Goal: Task Accomplishment & Management: Use online tool/utility

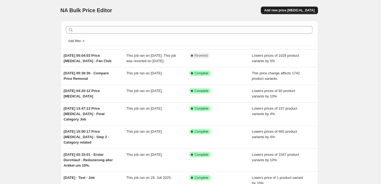
click at [297, 9] on span "Add new price [MEDICAL_DATA]" at bounding box center [289, 10] width 50 height 4
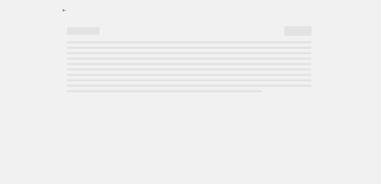
select select "percentage"
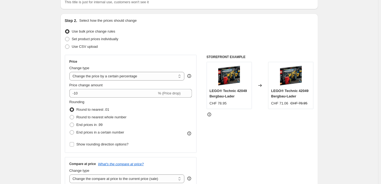
scroll to position [54, 0]
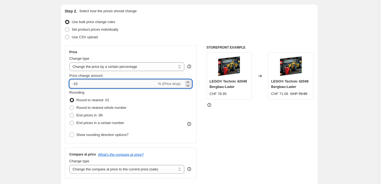
click at [132, 79] on input "-10" at bounding box center [113, 83] width 88 height 9
drag, startPoint x: 136, startPoint y: 77, endPoint x: 59, endPoint y: 60, distance: 78.3
click at [69, 79] on input "-10" at bounding box center [113, 83] width 88 height 9
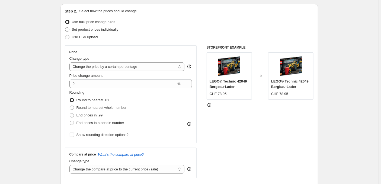
click at [218, 103] on div "STOREFRONT EXAMPLE LEGO® Technic 42049 Bergbau-Lader CHF 78.95 Changed to LEGO®…" at bounding box center [260, 111] width 107 height 133
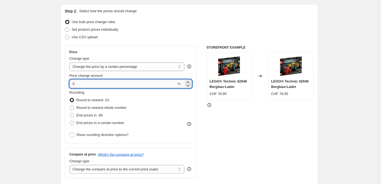
drag, startPoint x: 91, startPoint y: 76, endPoint x: 54, endPoint y: 75, distance: 36.4
click at [69, 79] on input "0" at bounding box center [122, 83] width 107 height 9
type input "5"
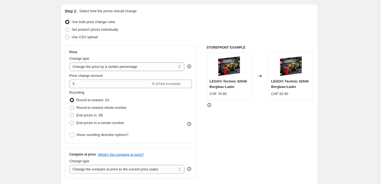
click at [178, 90] on div "Rounding Round to nearest .01 Round to nearest whole number End prices in .99 E…" at bounding box center [130, 108] width 123 height 37
click at [110, 105] on span "Round to nearest whole number" at bounding box center [101, 107] width 50 height 4
click at [70, 105] on input "Round to nearest whole number" at bounding box center [70, 105] width 0 height 0
radio input "true"
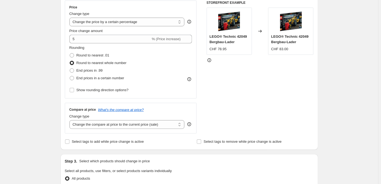
scroll to position [109, 0]
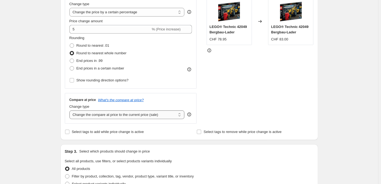
select select "no_change"
click option "Don't change the compare at price" at bounding box center [0, 0] width 0 height 0
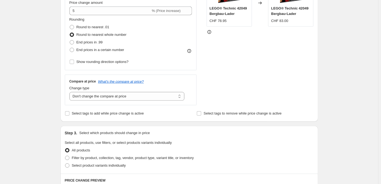
scroll to position [136, 0]
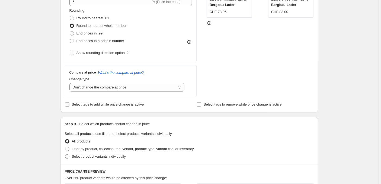
click at [95, 50] on span "Show rounding direction options?" at bounding box center [102, 52] width 52 height 5
click at [99, 51] on span "Show rounding direction options?" at bounding box center [102, 53] width 52 height 4
click at [74, 51] on input "Show rounding direction options?" at bounding box center [72, 53] width 4 height 4
checkbox input "true"
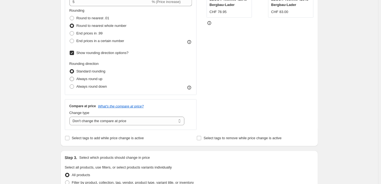
click at [102, 77] on span "Always round up" at bounding box center [89, 79] width 26 height 4
click at [70, 77] on input "Always round up" at bounding box center [70, 77] width 0 height 0
radio input "true"
click at [102, 39] on span "End prices in a certain number" at bounding box center [100, 41] width 48 height 4
click at [70, 39] on input "End prices in a certain number" at bounding box center [70, 39] width 0 height 0
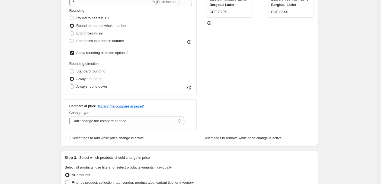
radio input "true"
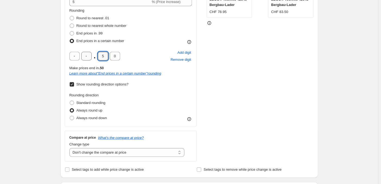
drag, startPoint x: 114, startPoint y: 46, endPoint x: 98, endPoint y: 41, distance: 17.0
click at [99, 52] on div ". 5 0" at bounding box center [94, 56] width 51 height 9
type input "9"
type input "5"
click at [156, 92] on div "Rounding direction Standard rounding Always round up Always round down" at bounding box center [130, 106] width 123 height 29
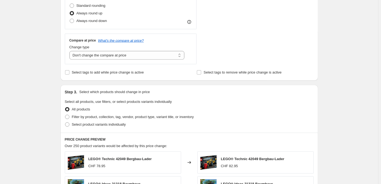
scroll to position [246, 0]
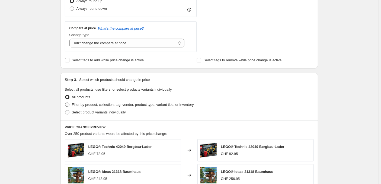
click at [91, 102] on span "Filter by product, collection, tag, vendor, product type, variant title, or inv…" at bounding box center [133, 104] width 122 height 4
click at [65, 102] on input "Filter by product, collection, tag, vendor, product type, variant title, or inv…" at bounding box center [65, 102] width 0 height 0
radio input "true"
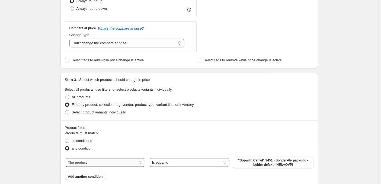
click at [65, 158] on select "The product The product's collection The product's tag The product's vendor The…" at bounding box center [105, 162] width 81 height 9
select select "product_status"
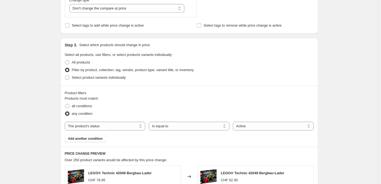
scroll to position [327, 0]
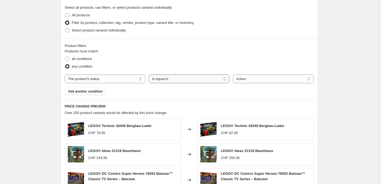
select select "not_equal"
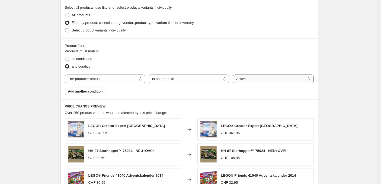
click at [233, 75] on select "Active Draft Archived" at bounding box center [273, 79] width 81 height 9
select select "archived"
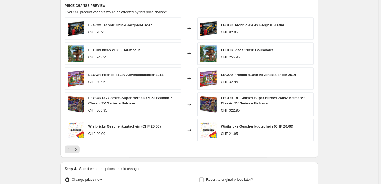
scroll to position [437, 0]
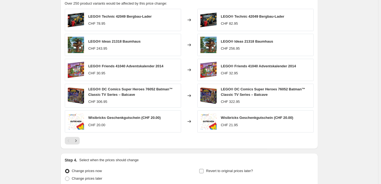
click at [242, 167] on label "Revert to original prices later?" at bounding box center [226, 171] width 54 height 8
click at [204, 169] on input "Revert to original prices later?" at bounding box center [201, 171] width 4 height 4
click at [220, 167] on label "Revert to original prices later?" at bounding box center [226, 171] width 54 height 8
click at [204, 169] on input "Revert to original prices later?" at bounding box center [201, 171] width 4 height 4
checkbox input "false"
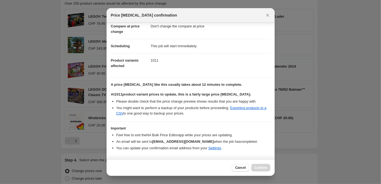
scroll to position [28, 0]
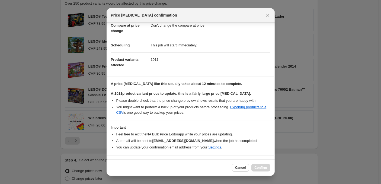
click at [153, 160] on label "I understand that this price [MEDICAL_DATA] will affect 1011 product variants" at bounding box center [179, 164] width 137 height 8
click at [115, 162] on input "I understand that this price [MEDICAL_DATA] will affect 1011 product variants" at bounding box center [113, 164] width 4 height 4
checkbox input "true"
click at [255, 170] on span "Confirm" at bounding box center [261, 167] width 12 height 4
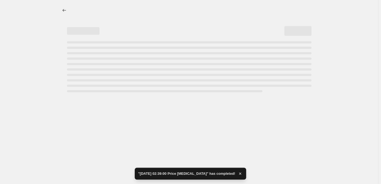
select select "percentage"
select select "no_change"
select select "product_status"
select select "not_equal"
select select "archived"
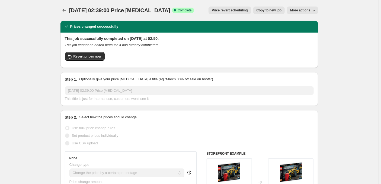
click at [311, 11] on icon "button" at bounding box center [313, 10] width 5 height 5
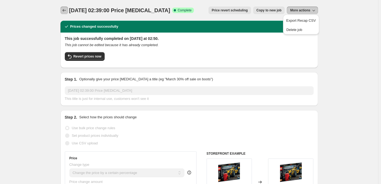
click at [67, 8] on icon "Price change jobs" at bounding box center [64, 10] width 5 height 5
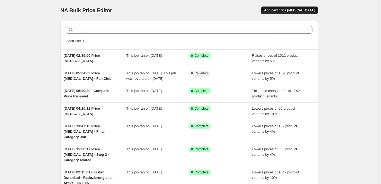
click at [288, 8] on span "Add new price [MEDICAL_DATA]" at bounding box center [289, 10] width 50 height 4
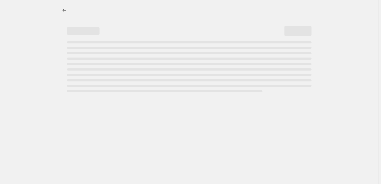
select select "percentage"
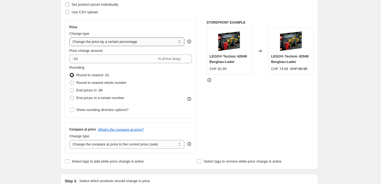
scroll to position [82, 0]
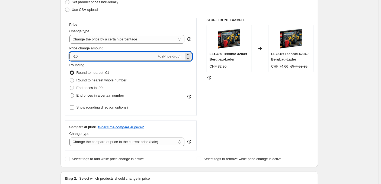
click at [99, 52] on input "-10" at bounding box center [113, 56] width 88 height 9
type input "-15"
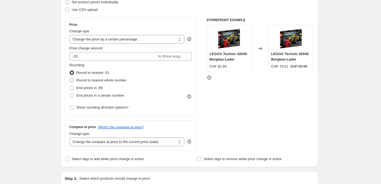
click at [120, 78] on span "Round to nearest whole number" at bounding box center [101, 80] width 50 height 4
click at [70, 78] on input "Round to nearest whole number" at bounding box center [70, 78] width 0 height 0
radio input "true"
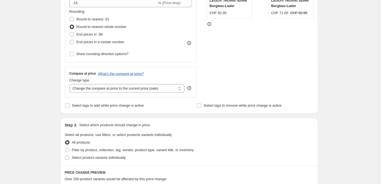
scroll to position [136, 0]
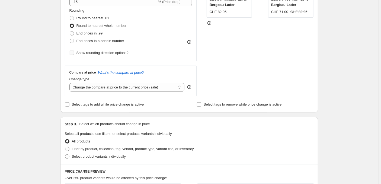
click at [94, 51] on span "Show rounding direction options?" at bounding box center [102, 53] width 52 height 4
click at [74, 51] on input "Show rounding direction options?" at bounding box center [72, 53] width 4 height 4
checkbox input "true"
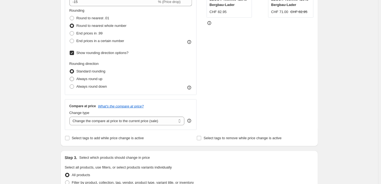
click at [98, 77] on span "Always round up" at bounding box center [89, 79] width 26 height 4
click at [70, 77] on input "Always round up" at bounding box center [70, 77] width 0 height 0
radio input "true"
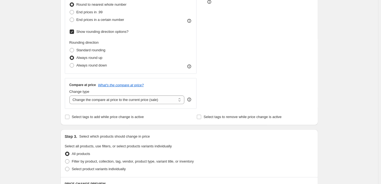
scroll to position [191, 0]
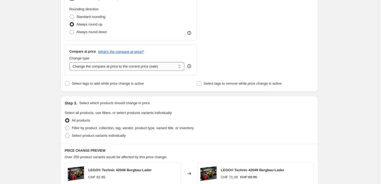
click at [69, 62] on select "Change the compare at price to the current price (sale) Change the compare at p…" at bounding box center [126, 66] width 115 height 9
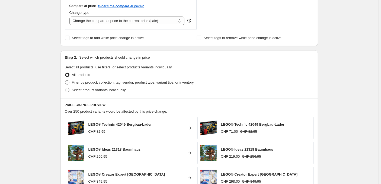
scroll to position [246, 0]
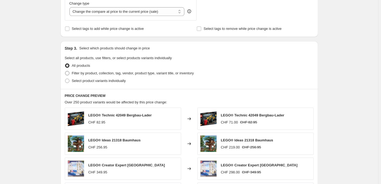
click at [127, 71] on span "Filter by product, collection, tag, vendor, product type, variant title, or inv…" at bounding box center [133, 73] width 122 height 4
click at [65, 71] on input "Filter by product, collection, tag, vendor, product type, variant title, or inv…" at bounding box center [65, 71] width 0 height 0
radio input "true"
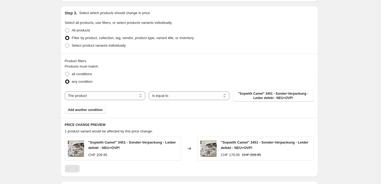
scroll to position [300, 0]
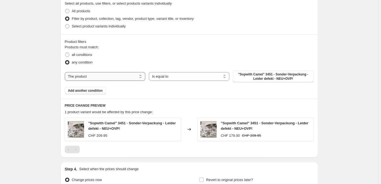
click at [65, 72] on select "The product The product's collection The product's tag The product's vendor The…" at bounding box center [105, 76] width 81 height 9
select select "product_status"
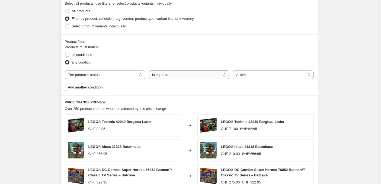
click at [149, 70] on select "Is equal to Is not equal to" at bounding box center [189, 74] width 81 height 9
select select "not_equal"
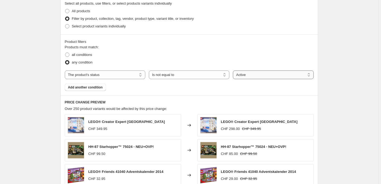
click at [233, 70] on select "Active Draft Archived" at bounding box center [273, 74] width 81 height 9
select select "archived"
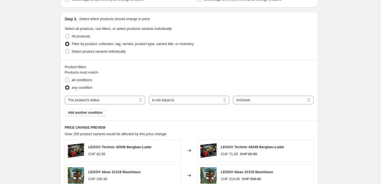
scroll to position [273, 0]
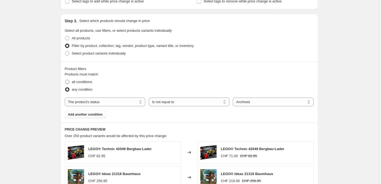
click at [85, 80] on span "all conditions" at bounding box center [82, 82] width 20 height 4
click at [65, 80] on input "all conditions" at bounding box center [65, 80] width 0 height 0
radio input "true"
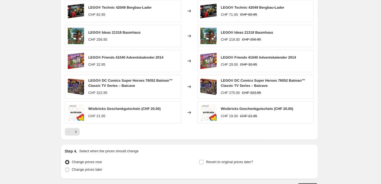
scroll to position [430, 0]
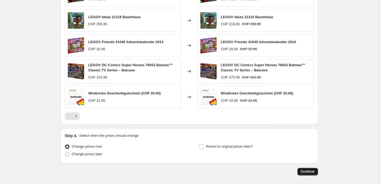
click at [303, 168] on button "Continue" at bounding box center [307, 172] width 21 height 8
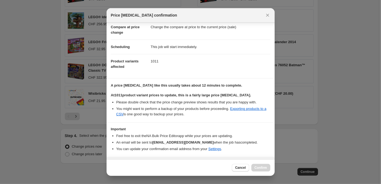
scroll to position [28, 0]
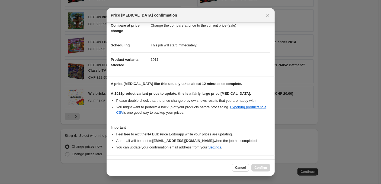
click at [143, 162] on b "I understand that this price [MEDICAL_DATA] will affect 1011 product variants" at bounding box center [183, 164] width 130 height 4
click at [115, 162] on input "I understand that this price [MEDICAL_DATA] will affect 1011 product variants" at bounding box center [113, 164] width 4 height 4
checkbox input "true"
click at [258, 168] on span "Confirm" at bounding box center [261, 167] width 12 height 4
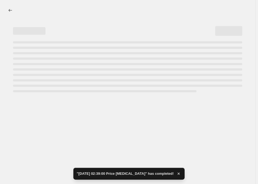
select select "percentage"
select select "product_status"
select select "not_equal"
select select "archived"
